Goal: Task Accomplishment & Management: Manage account settings

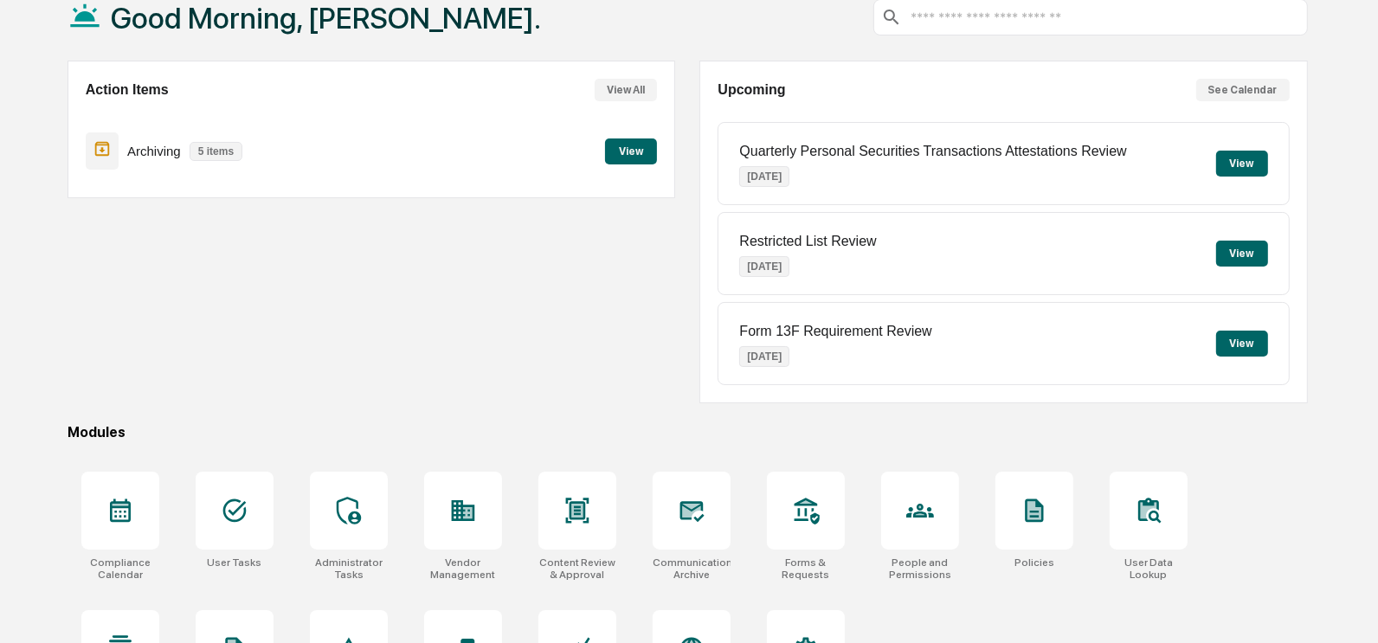
scroll to position [107, 0]
click at [219, 525] on div at bounding box center [235, 512] width 78 height 78
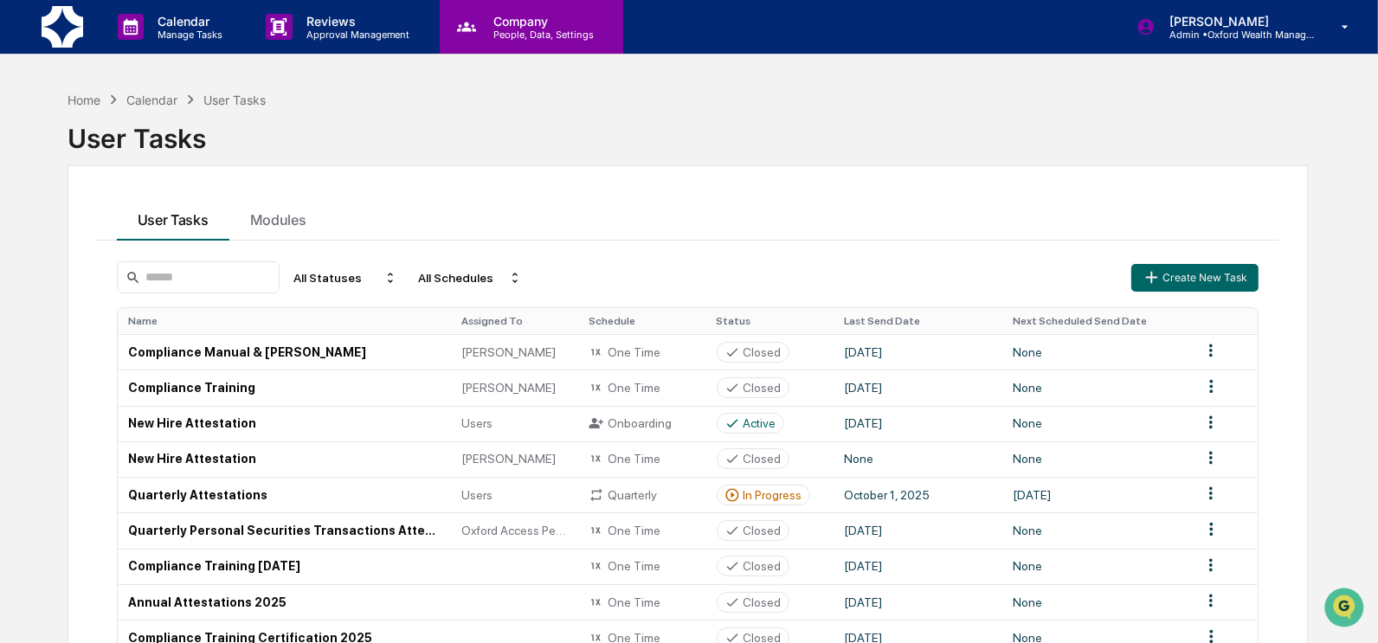
click at [499, 29] on p "People, Data, Settings" at bounding box center [541, 35] width 123 height 12
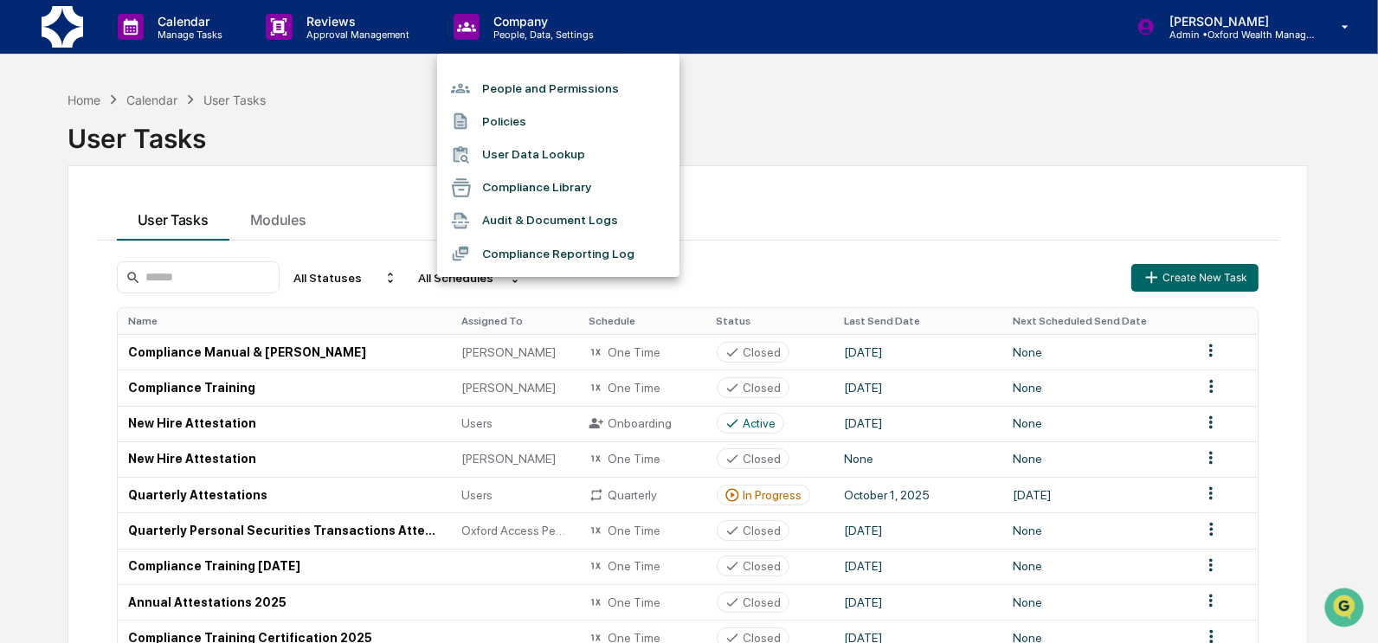
click at [514, 88] on li "People and Permissions" at bounding box center [558, 88] width 242 height 33
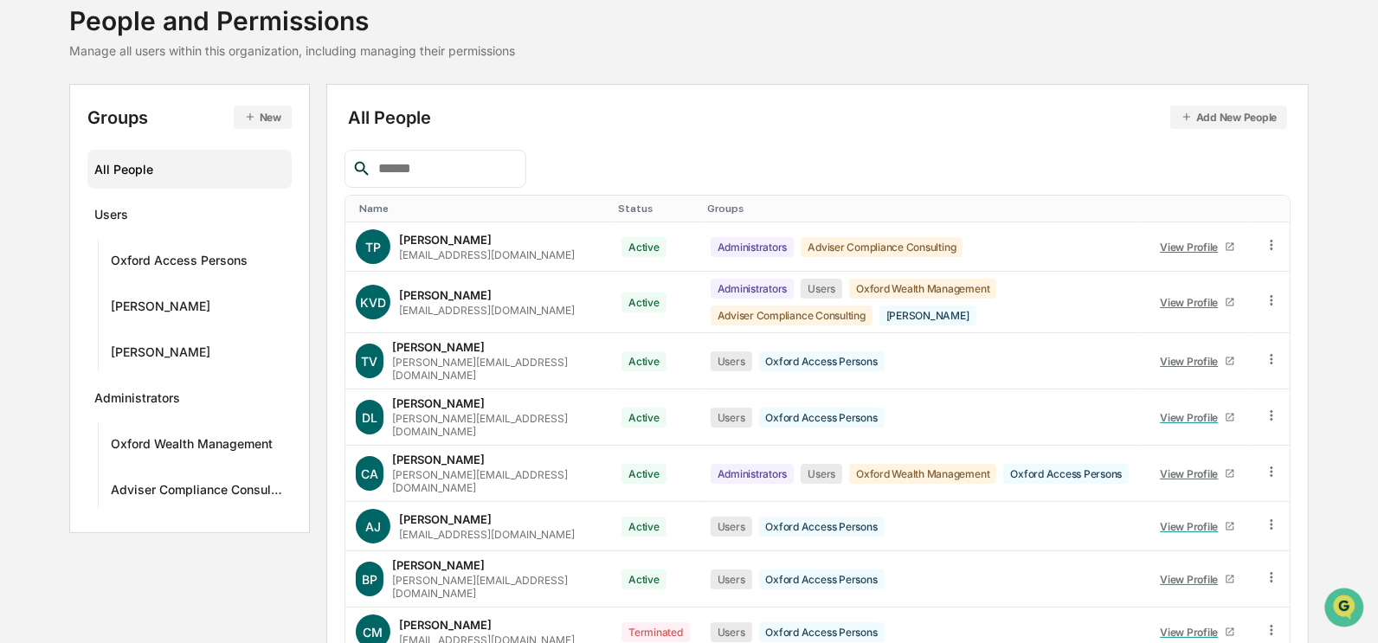
scroll to position [35, 0]
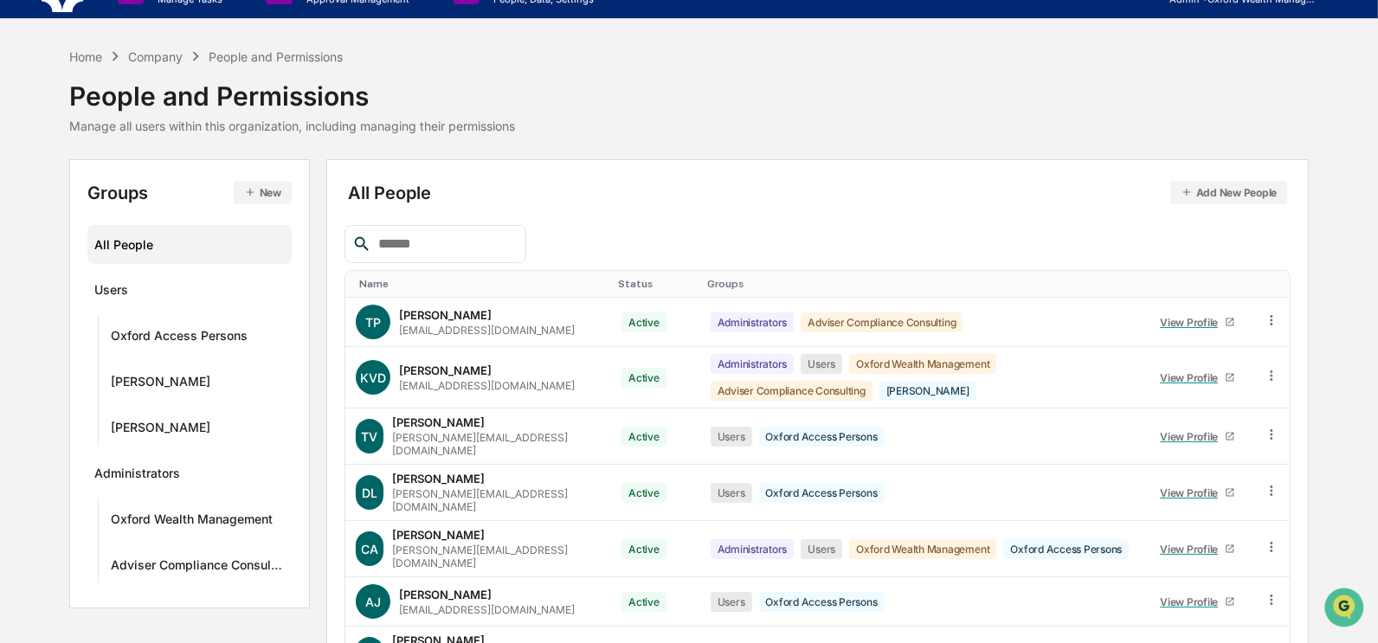
click at [1225, 195] on button "Add New People" at bounding box center [1229, 192] width 118 height 23
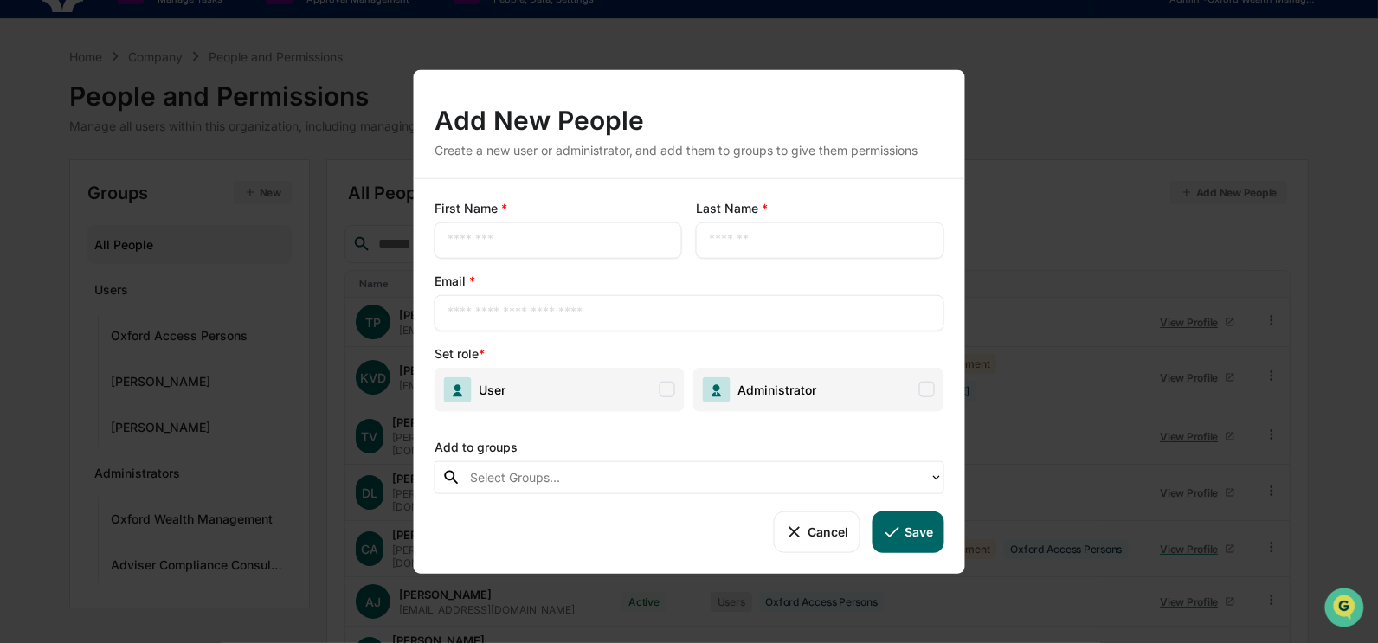
click at [682, 292] on div "Email * ​" at bounding box center [690, 301] width 510 height 59
click at [678, 319] on input "text" at bounding box center [689, 312] width 484 height 17
paste input "**********"
type input "**********"
click at [506, 233] on input "text" at bounding box center [558, 239] width 222 height 17
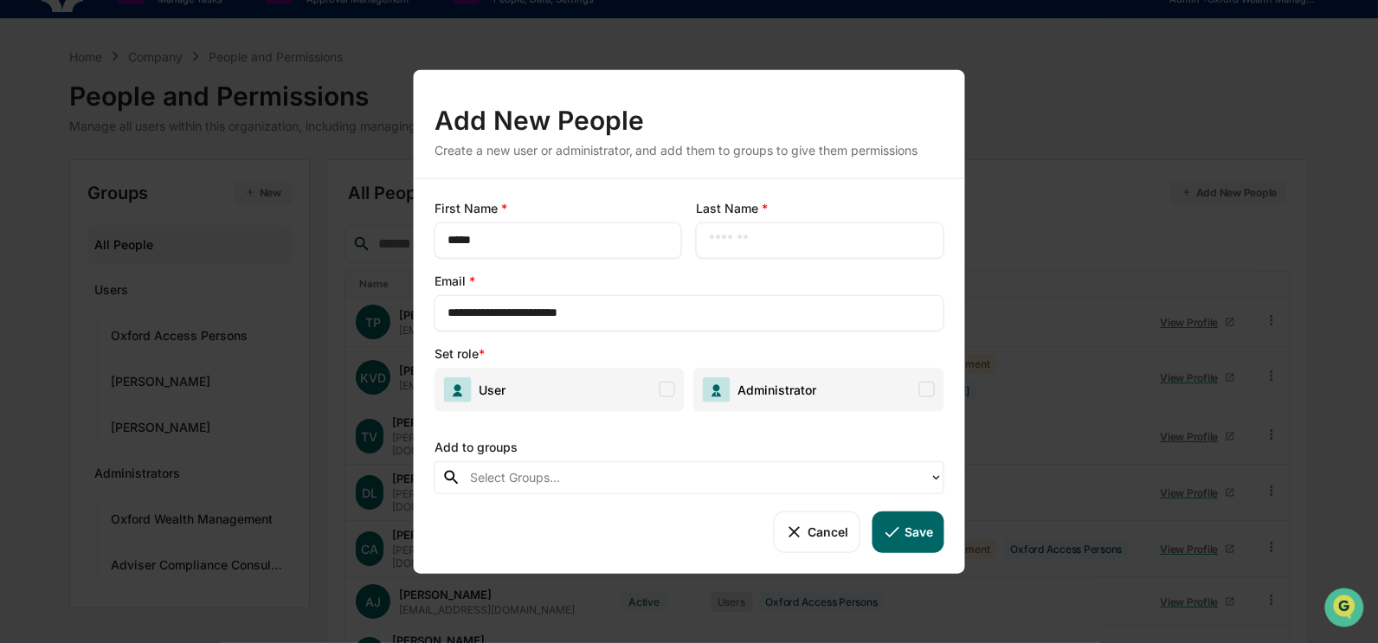
type input "*****"
click at [625, 391] on span "User" at bounding box center [560, 389] width 250 height 44
click at [860, 486] on div at bounding box center [695, 477] width 451 height 20
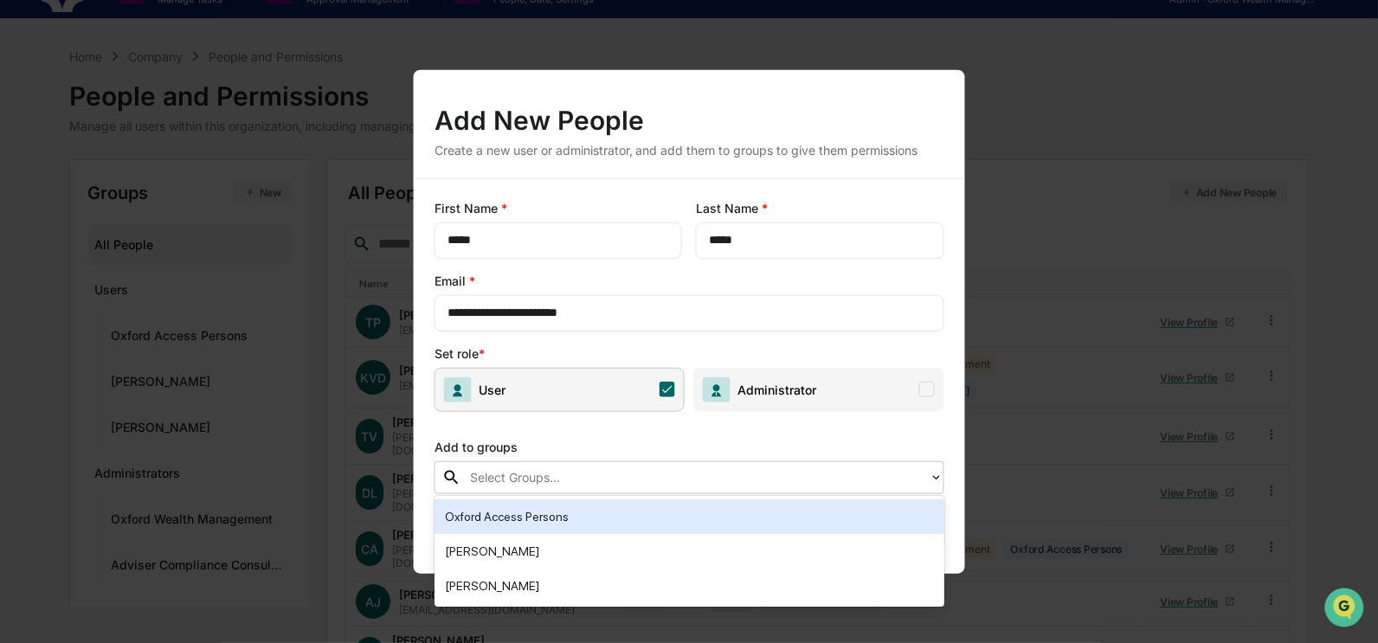
click at [854, 444] on div "Add to groups" at bounding box center [690, 442] width 510 height 35
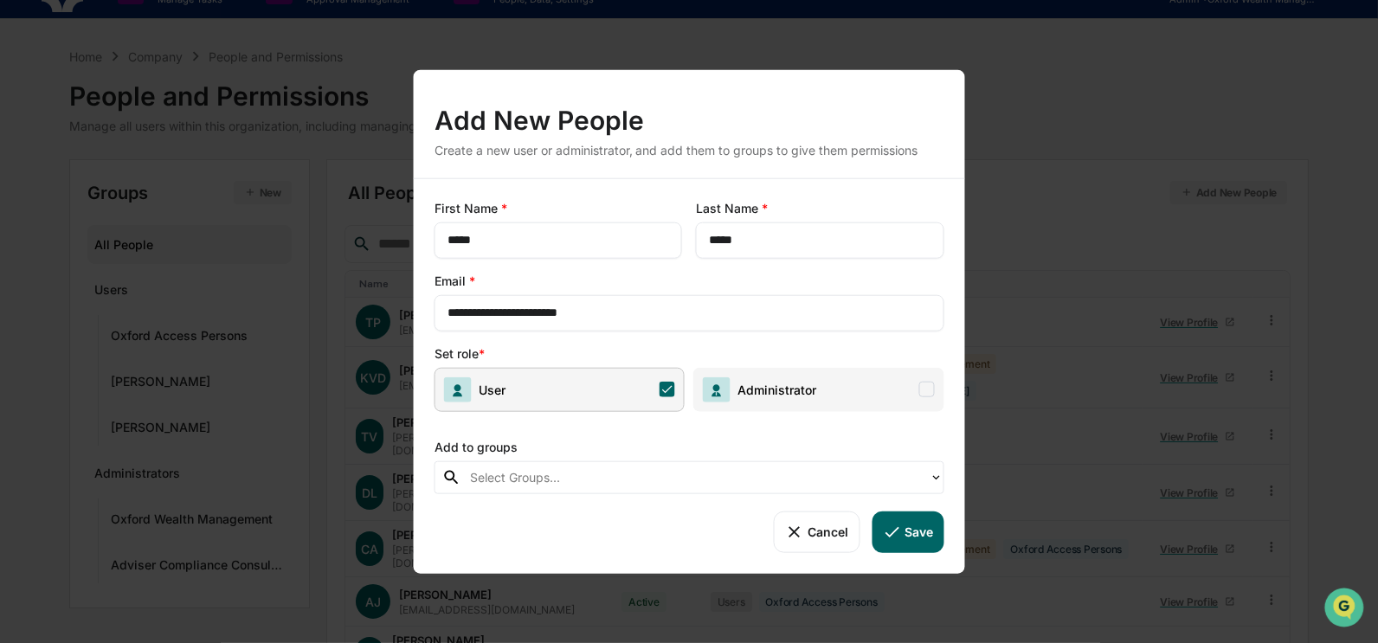
click at [913, 535] on button "Save" at bounding box center [908, 532] width 72 height 42
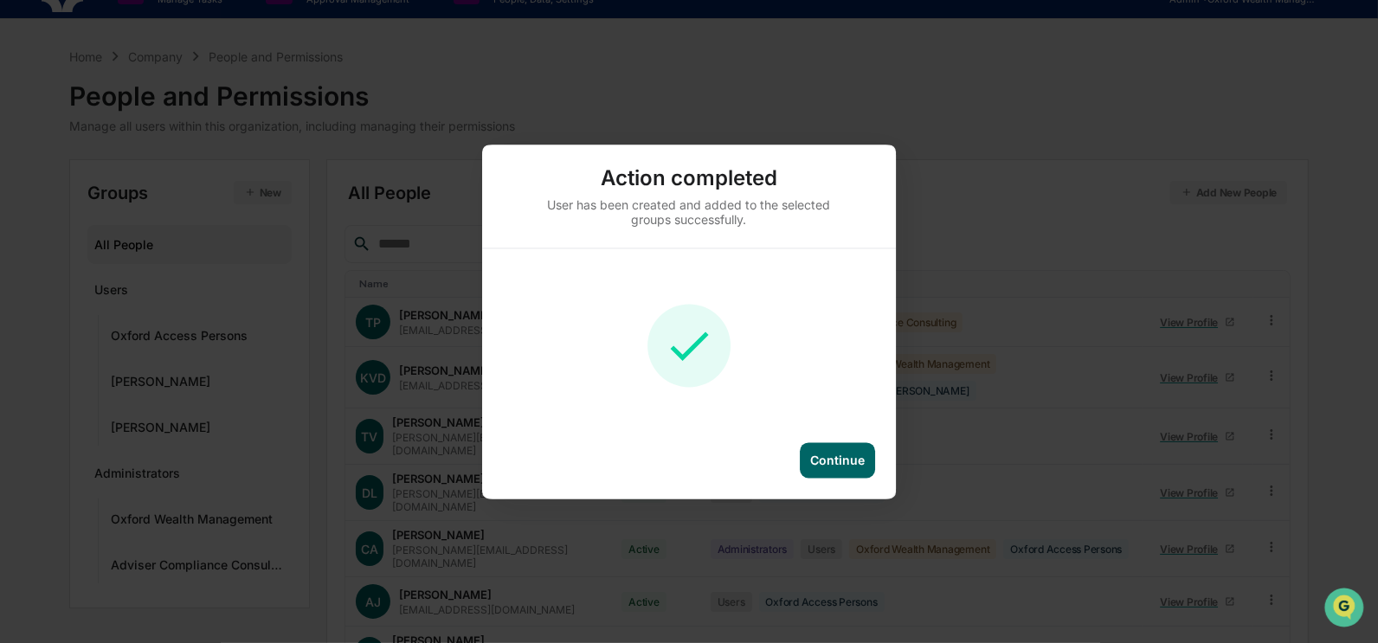
click at [849, 460] on div "Continue" at bounding box center [837, 460] width 55 height 15
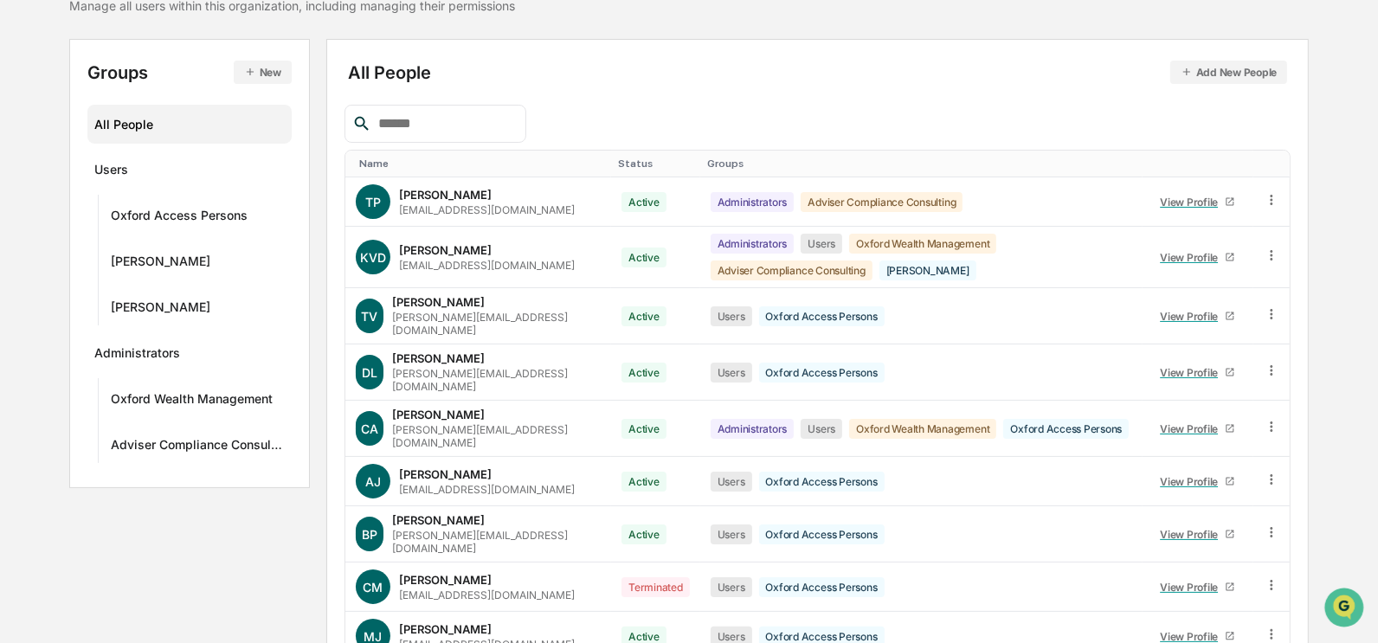
scroll to position [264, 0]
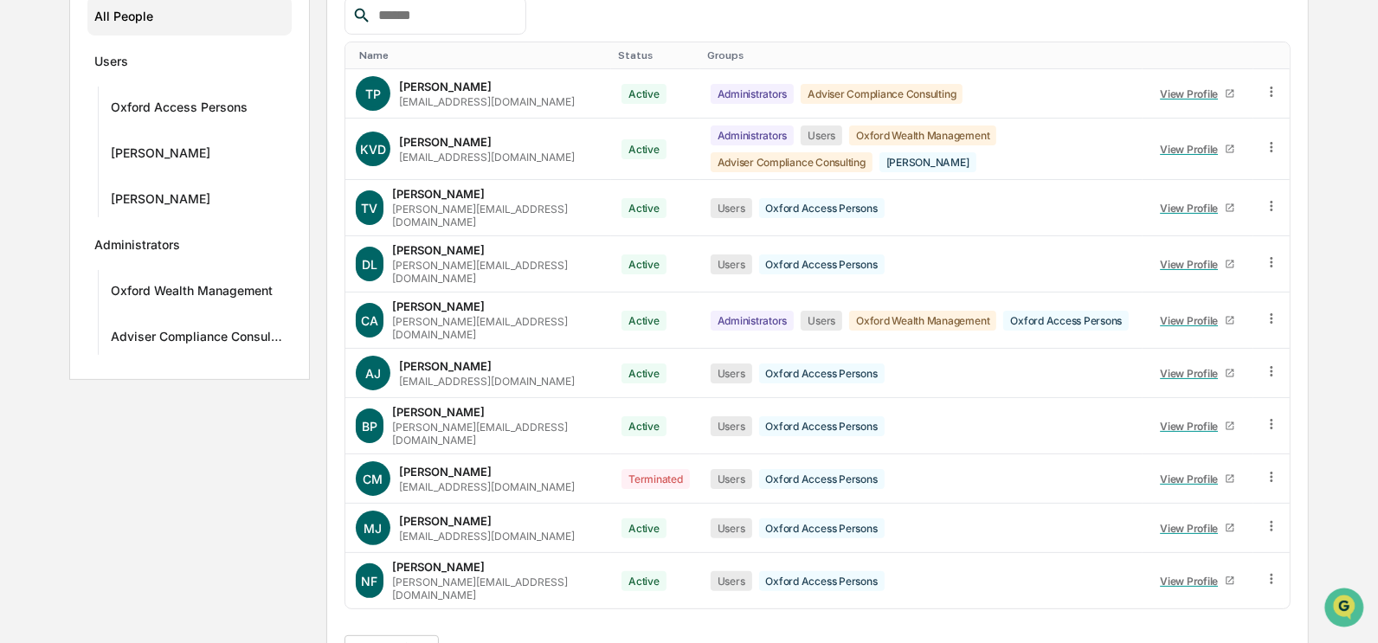
click at [570, 642] on button ">" at bounding box center [560, 652] width 17 height 15
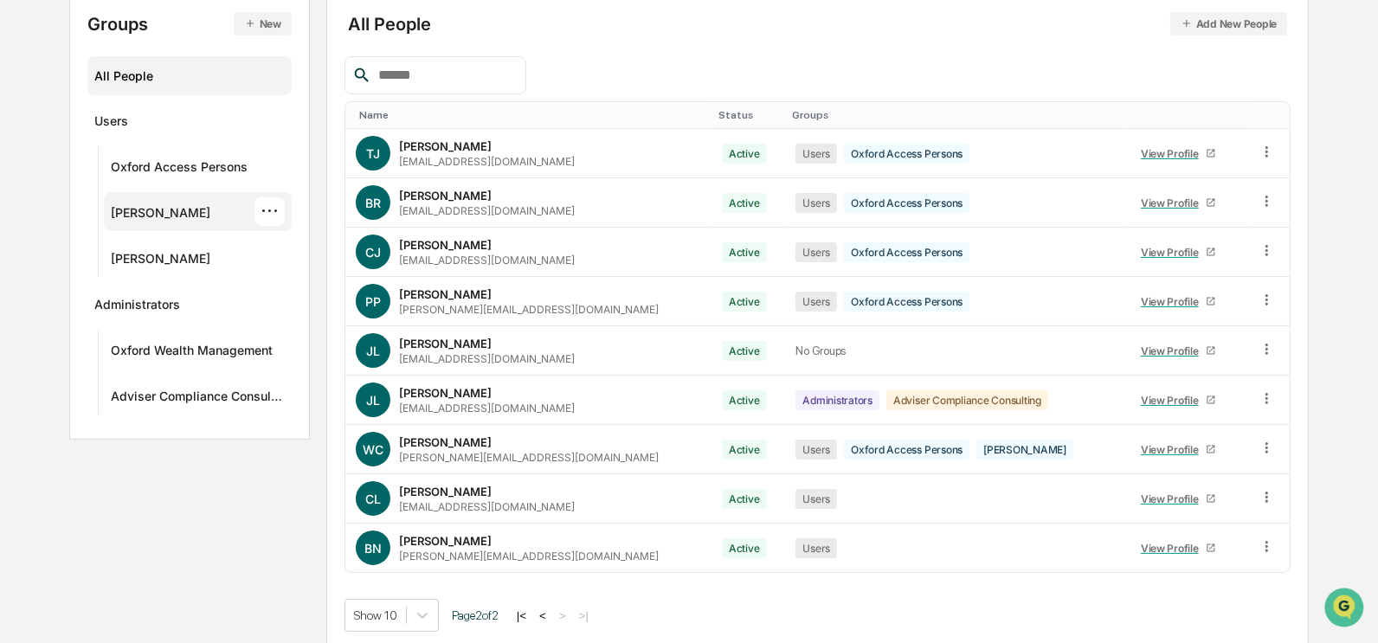
click at [274, 216] on div "···" at bounding box center [269, 211] width 30 height 29
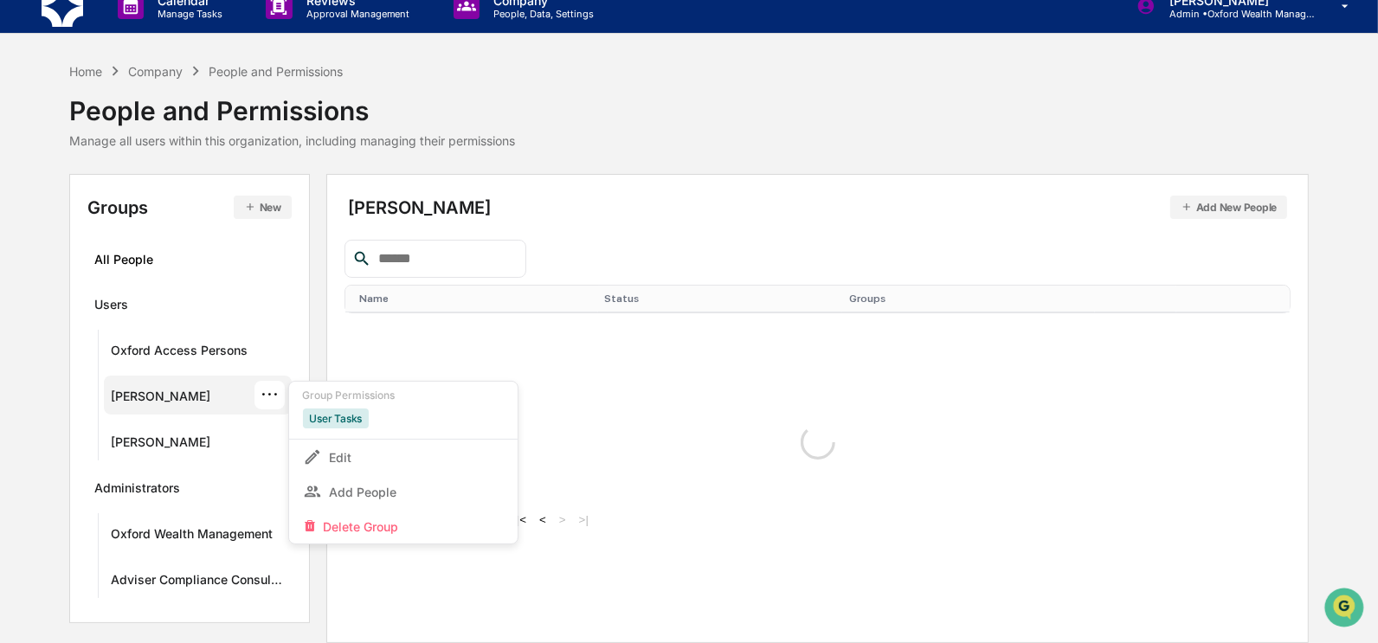
scroll to position [19, 0]
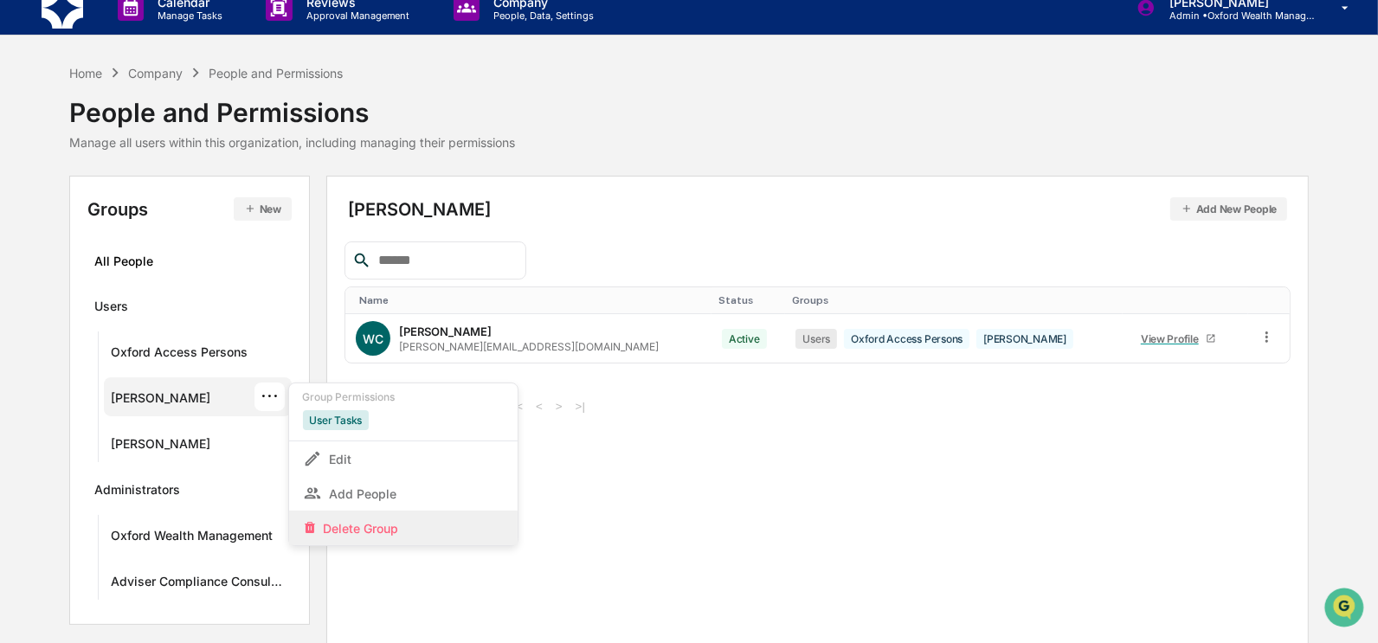
click at [387, 524] on div "Delete Group" at bounding box center [403, 528] width 201 height 21
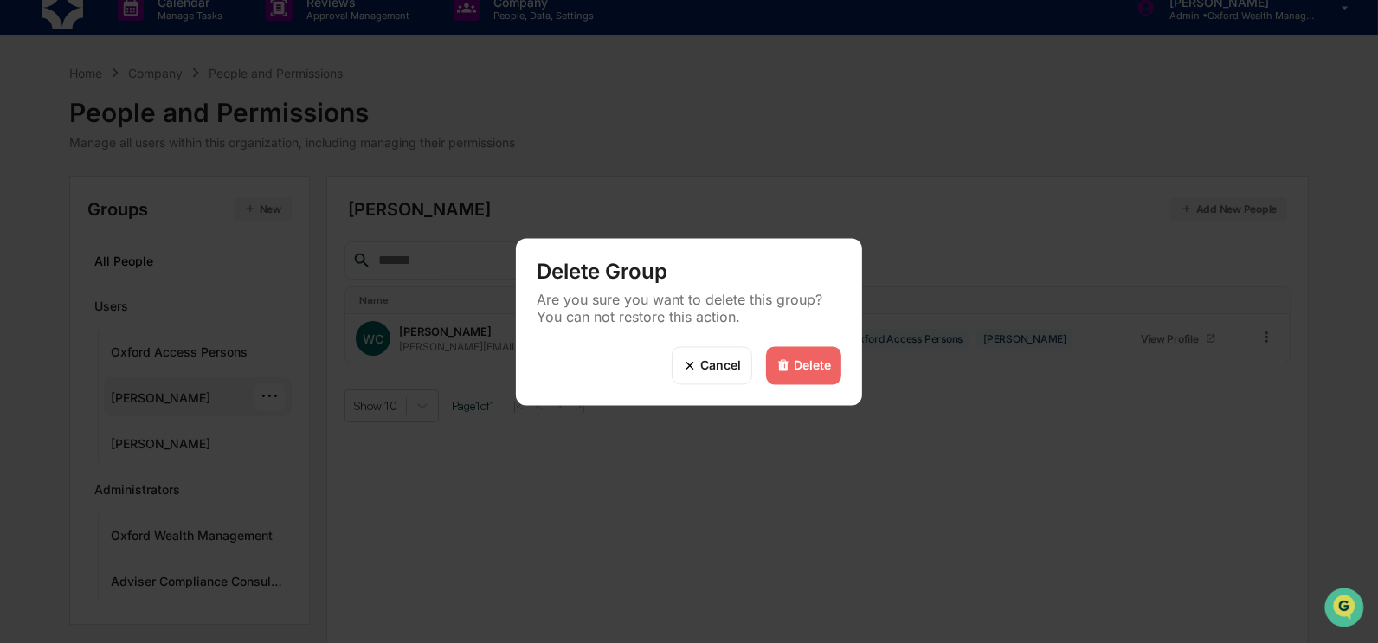
click at [821, 360] on div "Delete" at bounding box center [812, 365] width 37 height 15
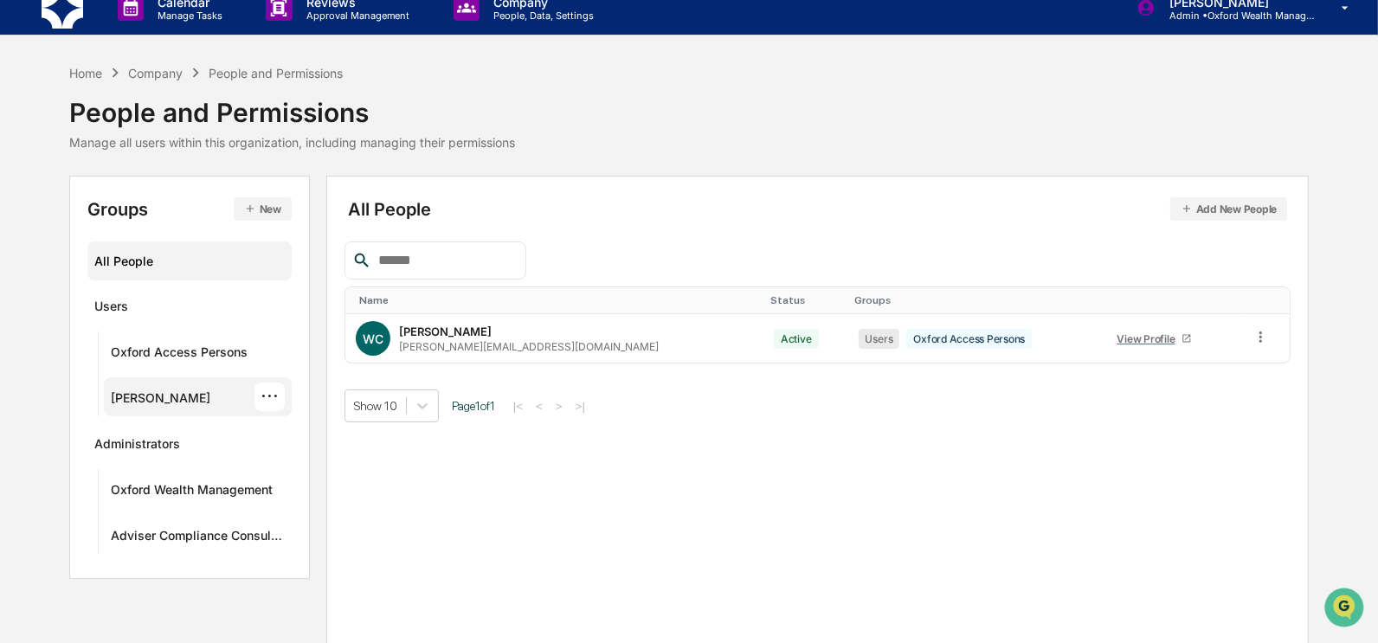
click at [269, 400] on div "···" at bounding box center [269, 397] width 30 height 29
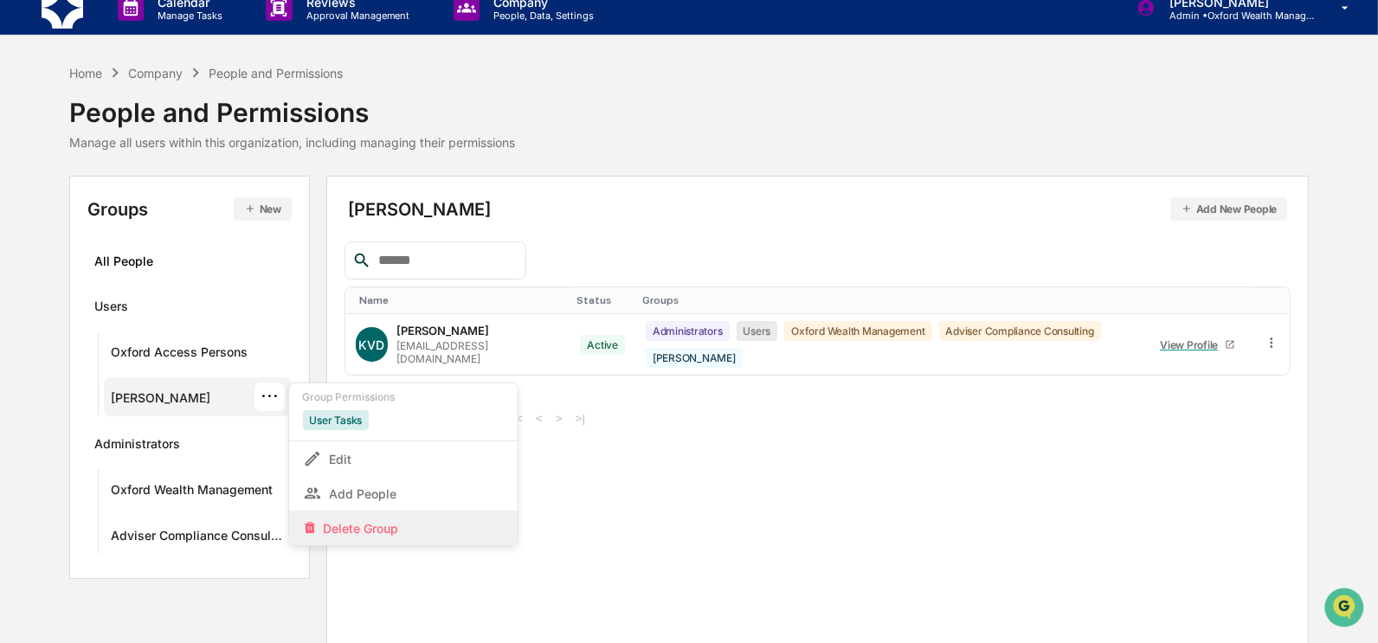
click at [363, 523] on div "Delete Group" at bounding box center [403, 528] width 201 height 21
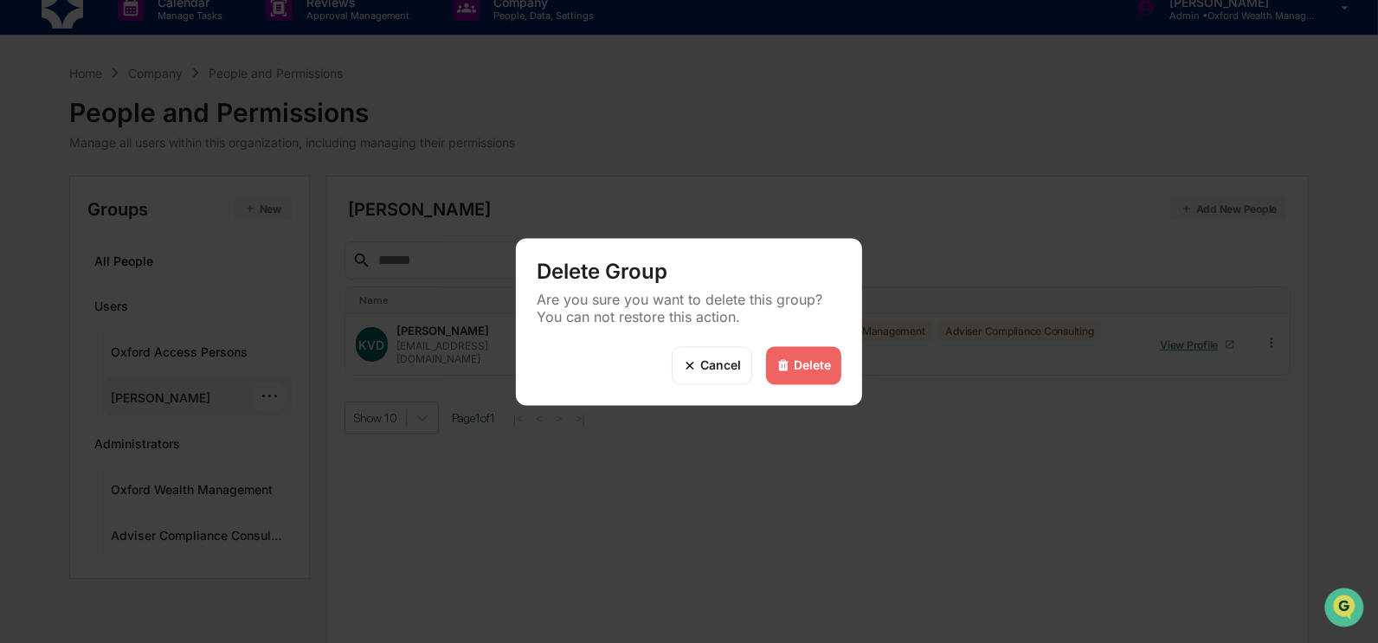
click at [794, 370] on div "Delete" at bounding box center [812, 365] width 37 height 15
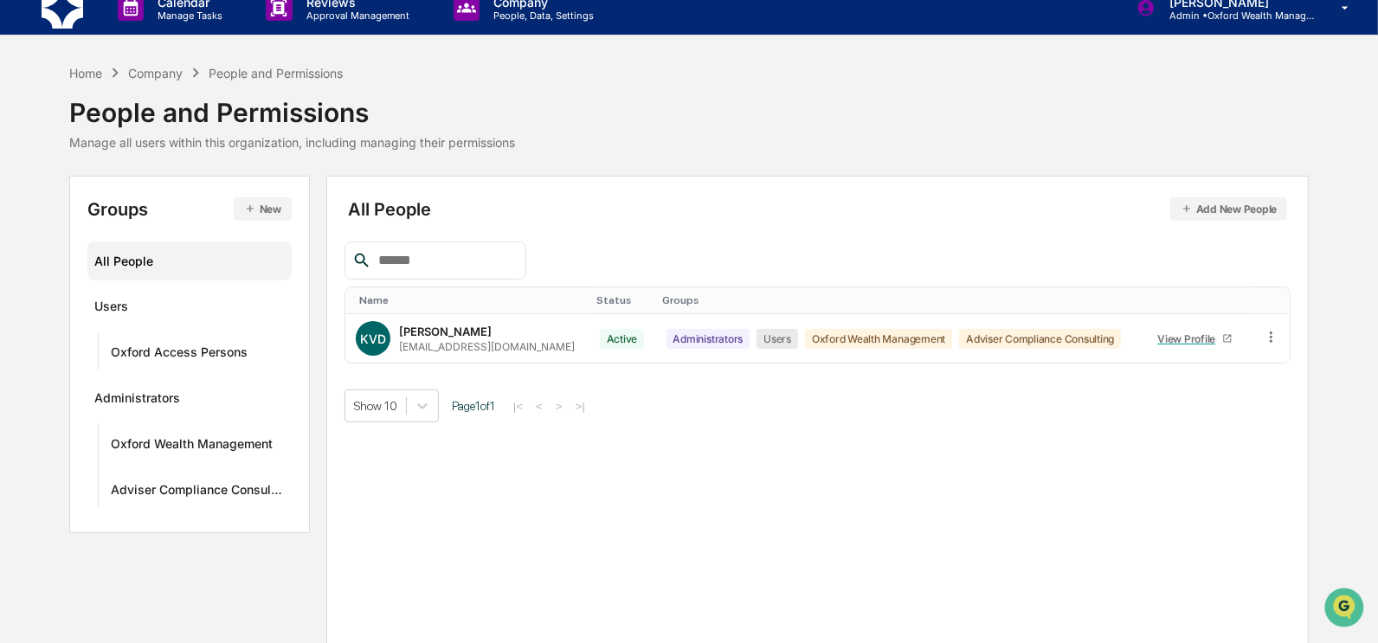
click at [164, 263] on div "All People" at bounding box center [189, 261] width 190 height 29
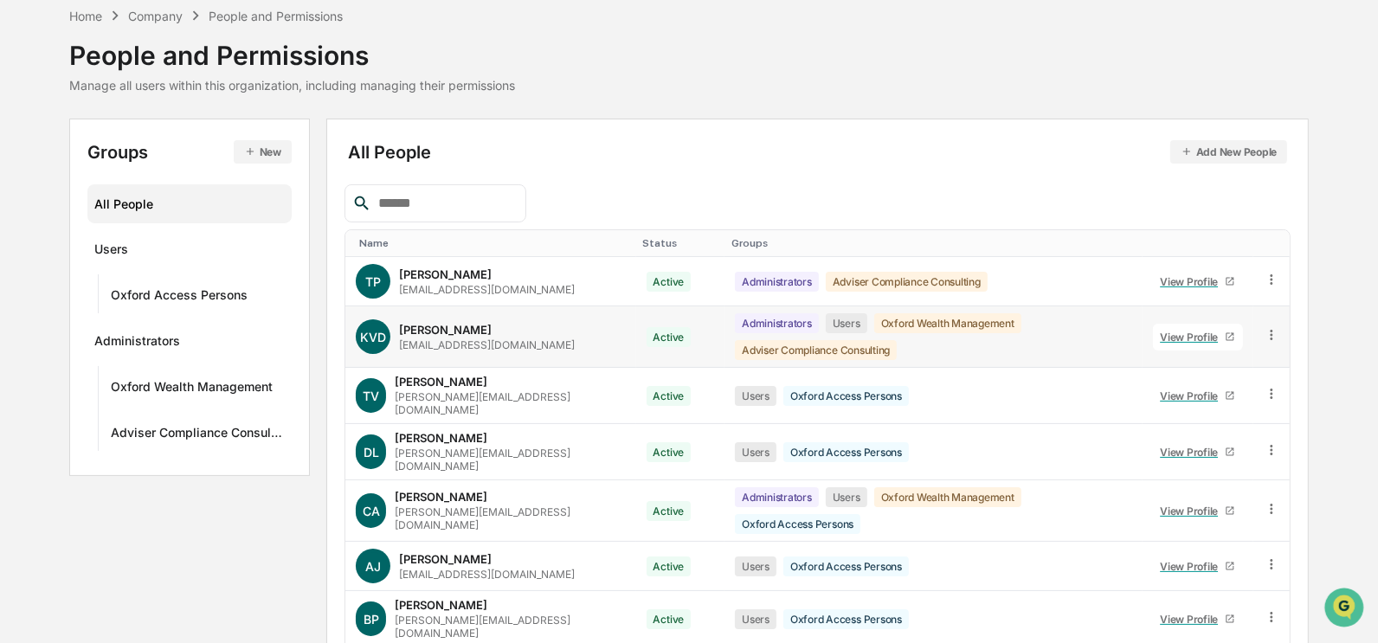
scroll to position [0, 0]
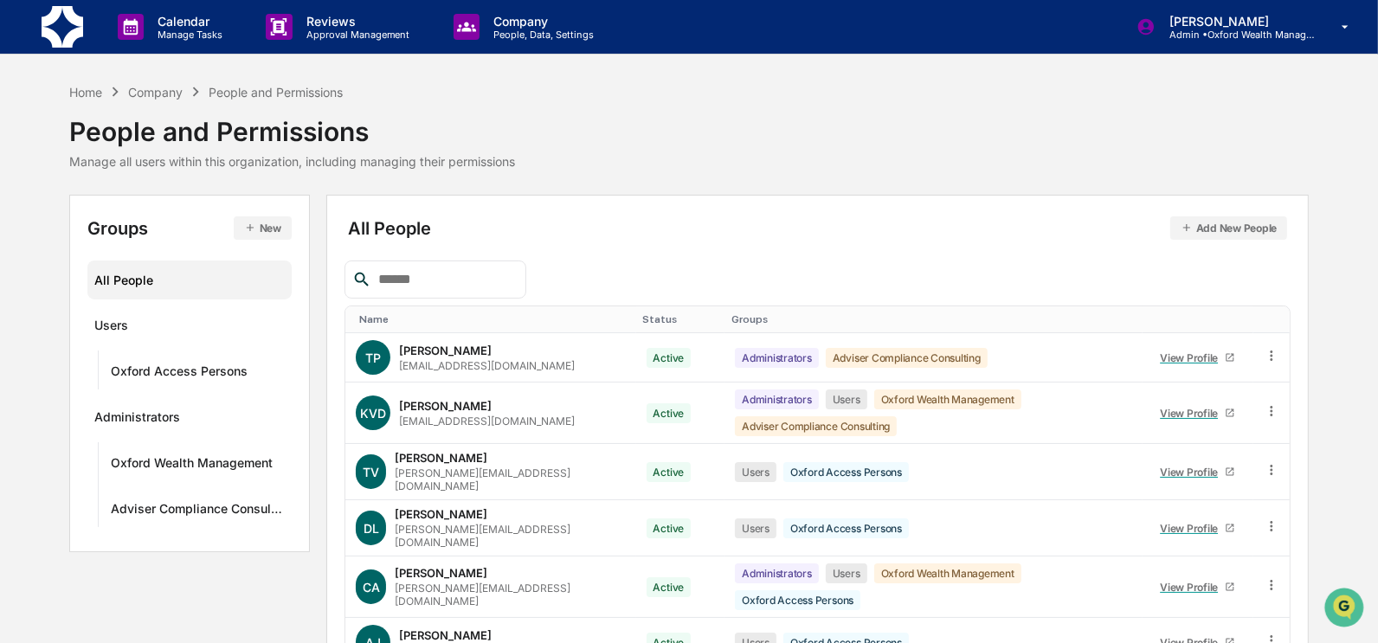
click at [1201, 225] on button "Add New People" at bounding box center [1229, 227] width 118 height 23
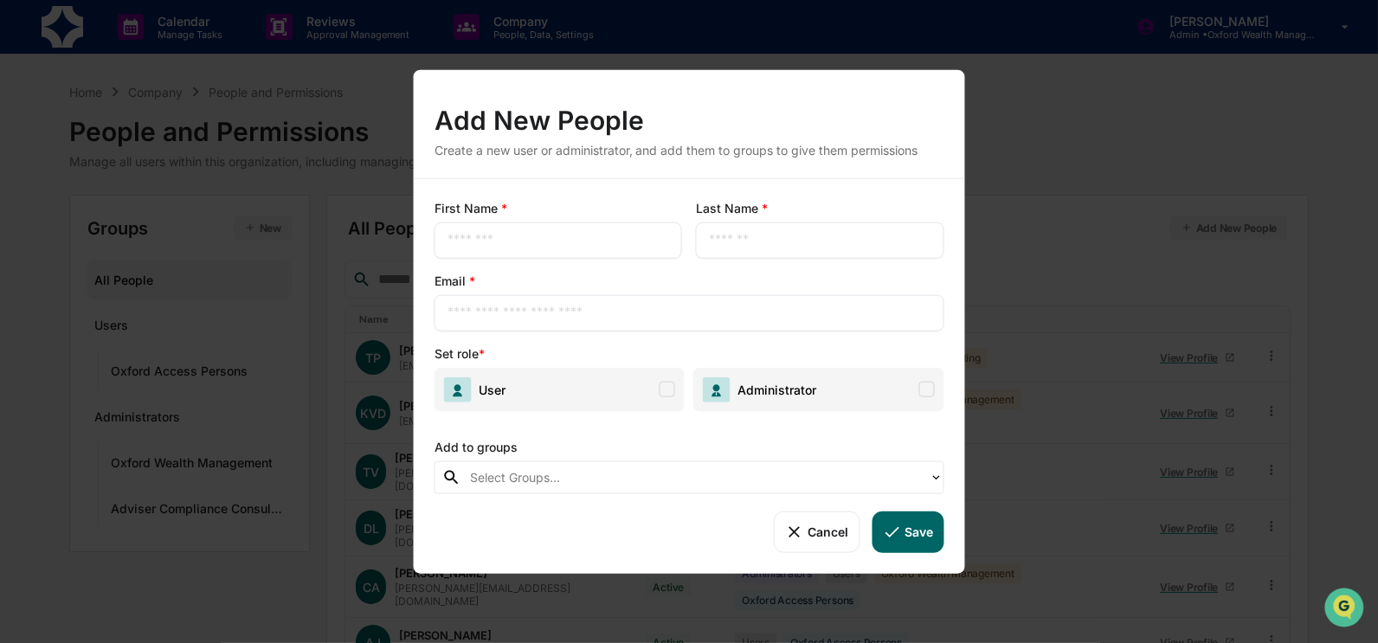
click at [550, 247] on input "text" at bounding box center [558, 239] width 222 height 17
type input "******"
type input "*******"
click at [660, 306] on input "text" at bounding box center [689, 312] width 484 height 17
paste input "**********"
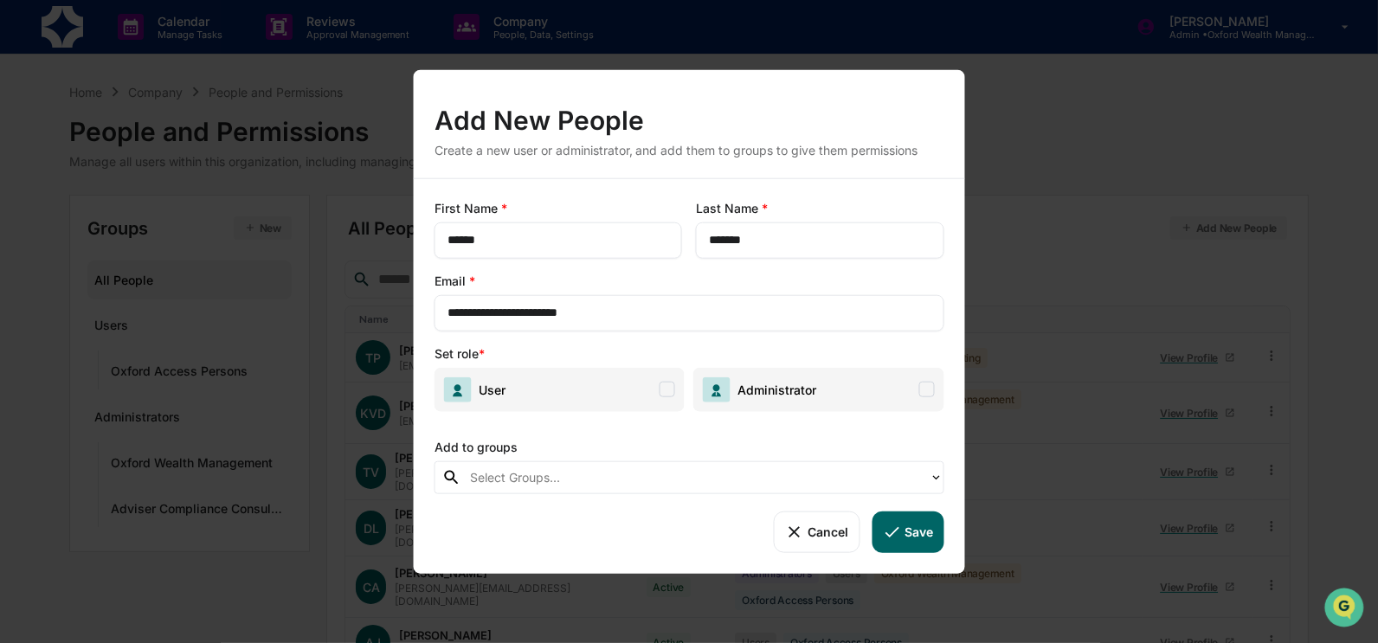
type input "**********"
click at [602, 398] on span "User" at bounding box center [560, 389] width 250 height 44
click at [916, 539] on button "Save" at bounding box center [908, 532] width 72 height 42
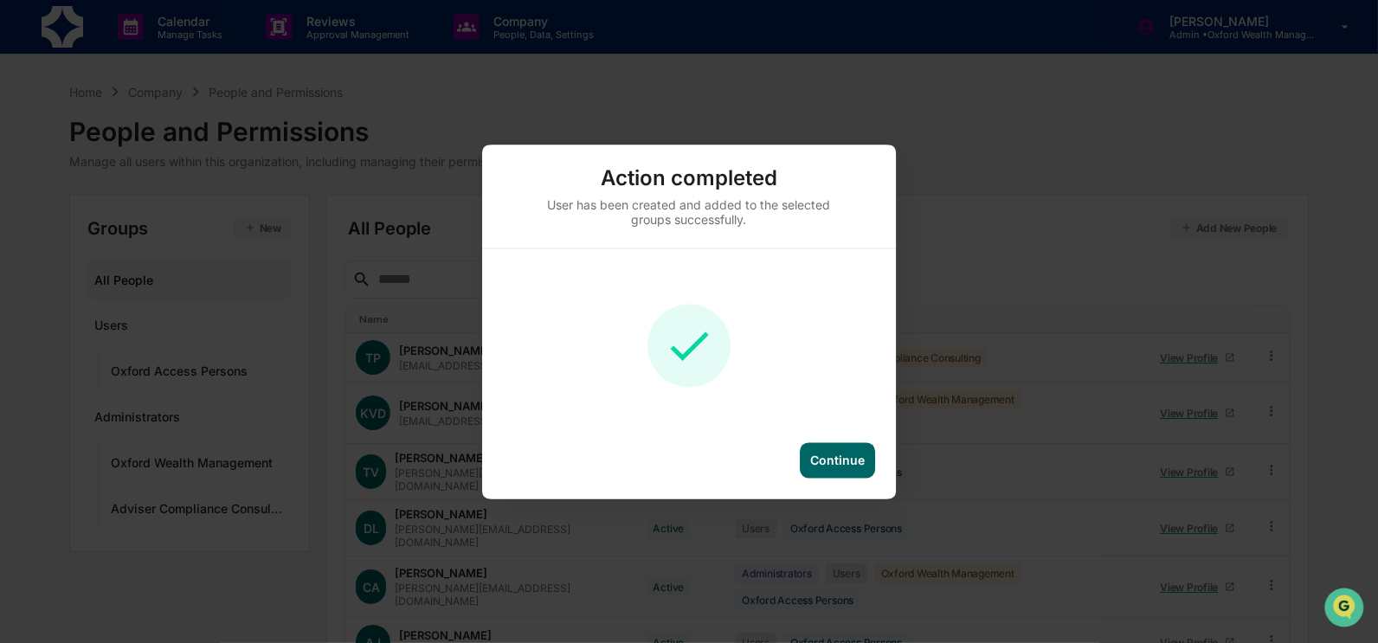
click at [848, 461] on div "Continue" at bounding box center [837, 460] width 55 height 15
